Goal: Task Accomplishment & Management: Manage account settings

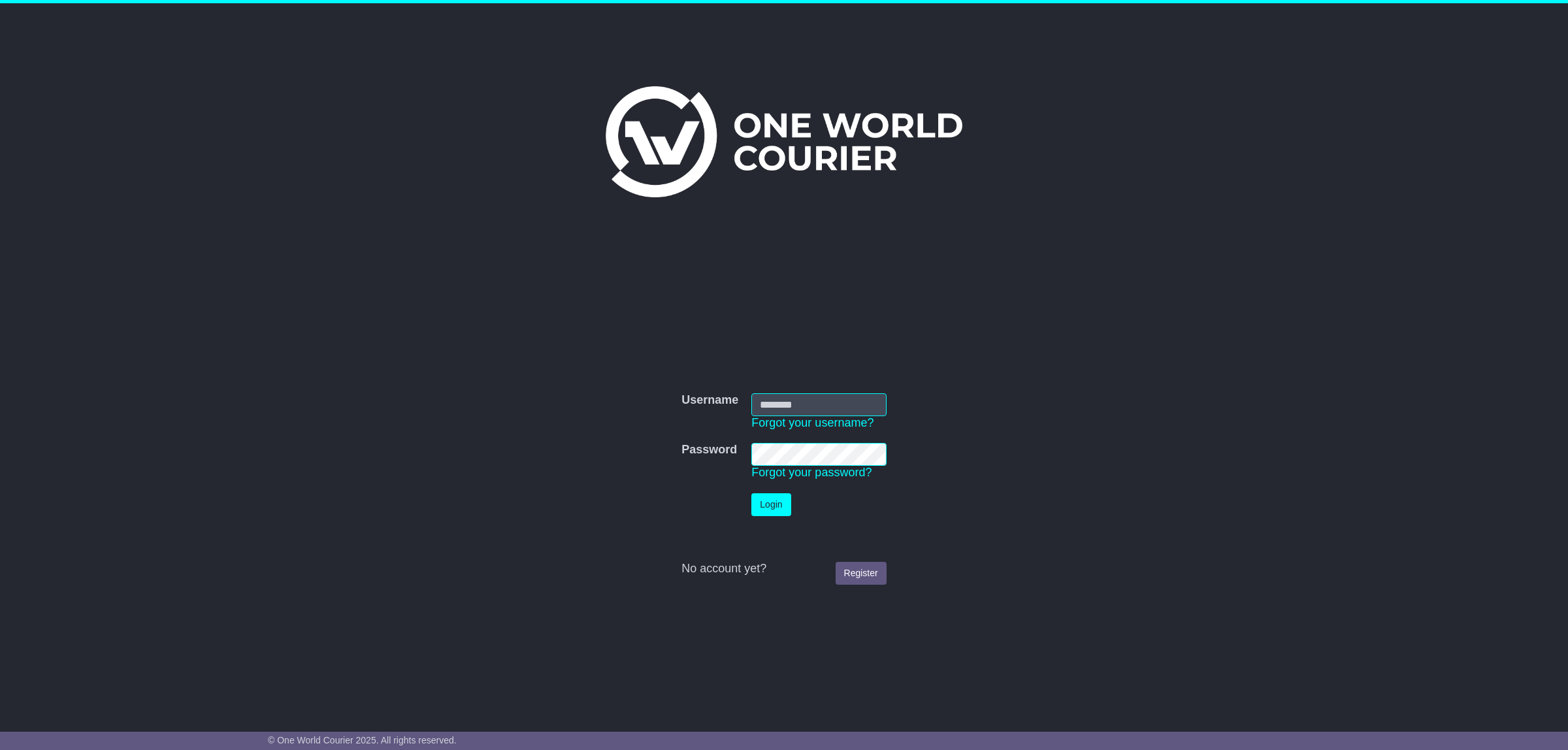
click at [488, 291] on div "Username Username Forgot your username? Password Password Forgot your password?…" at bounding box center [784, 479] width 669 height 451
type input "**********"
click at [768, 505] on button "Login" at bounding box center [770, 504] width 39 height 23
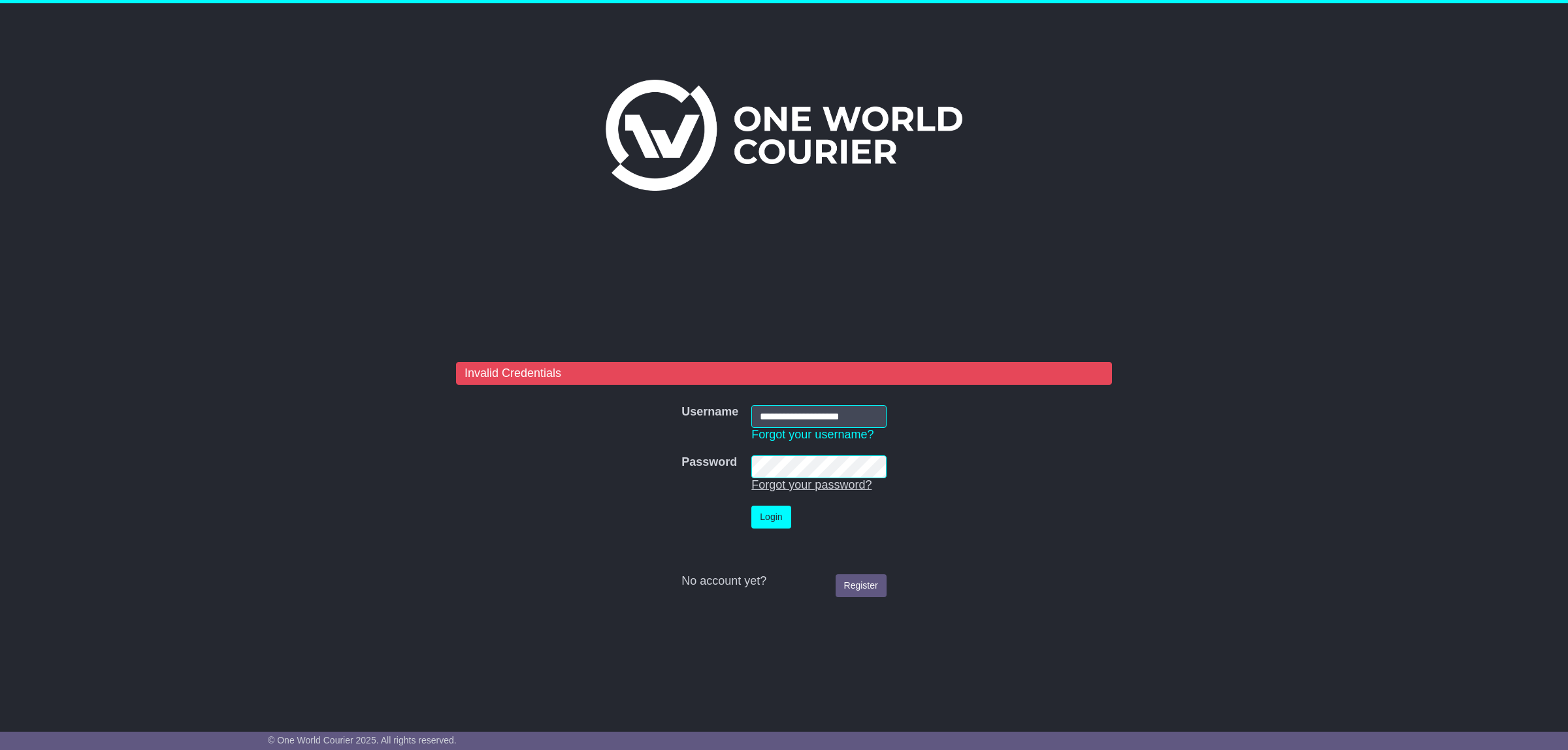
click at [754, 480] on td "Password Forgot your password?" at bounding box center [818, 474] width 148 height 50
click at [751, 506] on button "Login" at bounding box center [770, 517] width 39 height 23
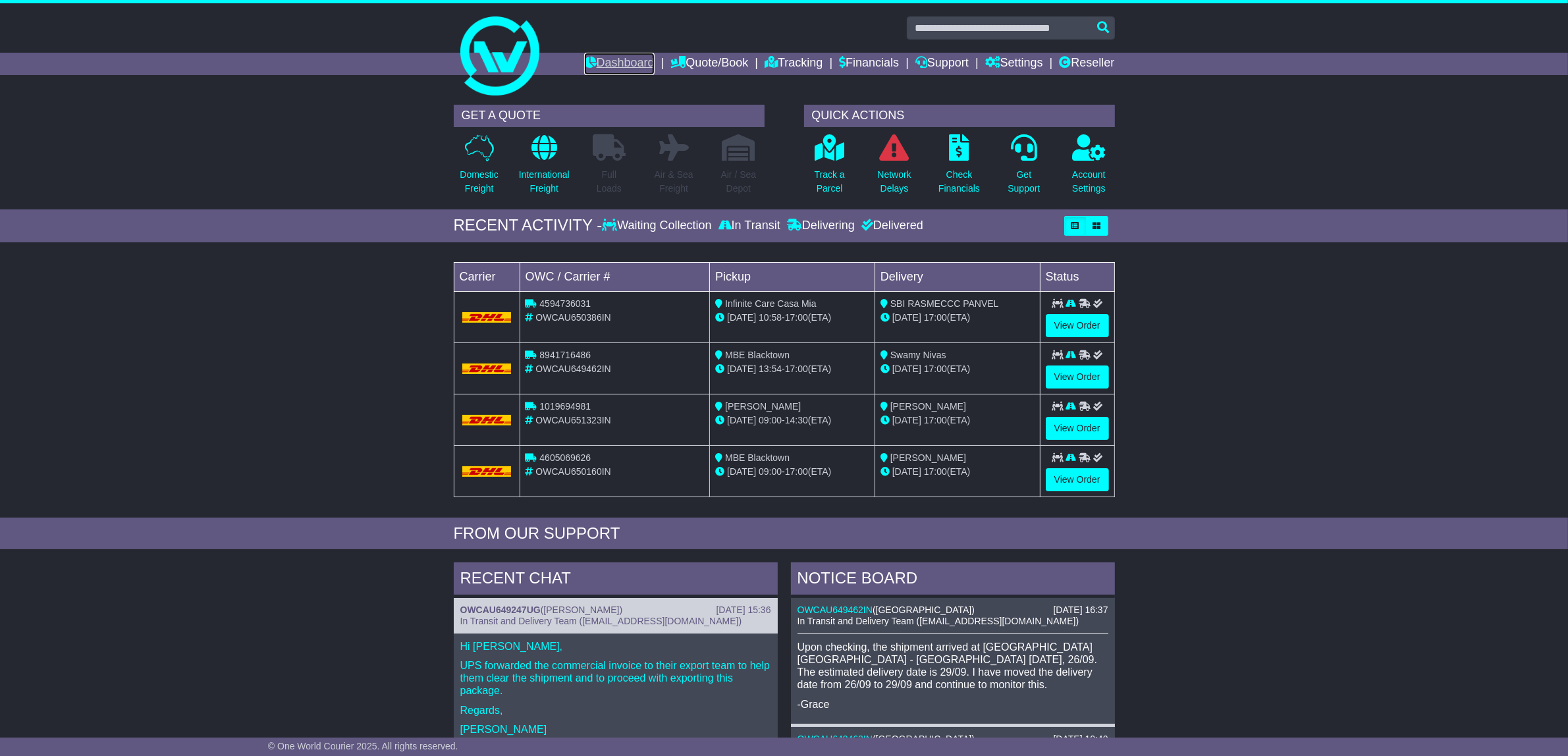
click at [618, 53] on link "Dashboard" at bounding box center [620, 64] width 71 height 23
